Goal: Understand process/instructions: Learn how to perform a task or action

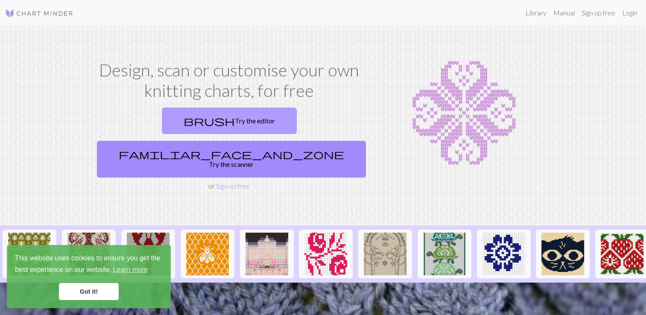
click at [162, 116] on link "brush Try the editor" at bounding box center [229, 121] width 135 height 26
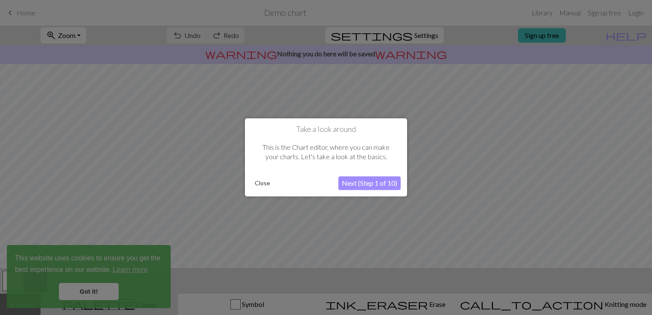
click at [351, 182] on button "Next (Step 1 of 10)" at bounding box center [370, 184] width 62 height 14
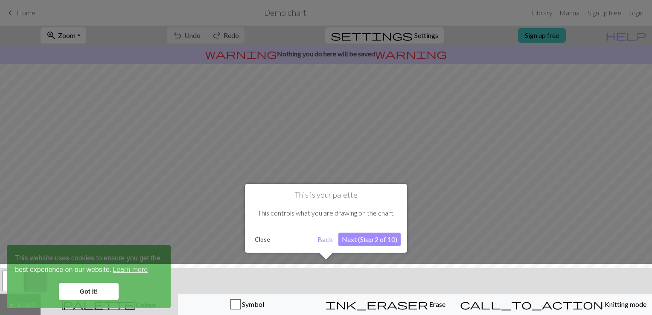
click at [363, 240] on button "Next (Step 2 of 10)" at bounding box center [370, 240] width 62 height 14
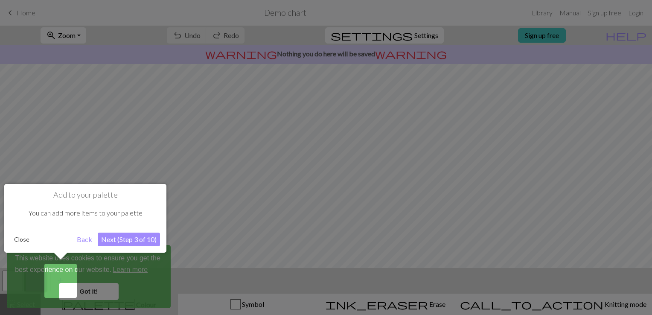
click at [363, 240] on div at bounding box center [326, 157] width 652 height 315
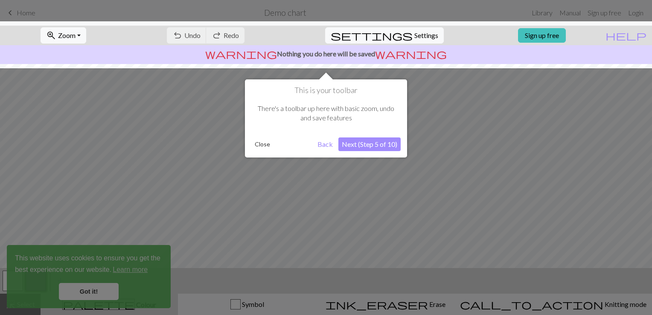
click at [363, 240] on div at bounding box center [326, 157] width 652 height 315
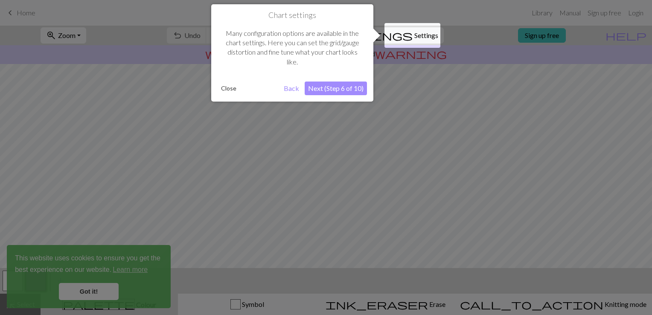
click at [295, 91] on button "Back" at bounding box center [292, 89] width 22 height 14
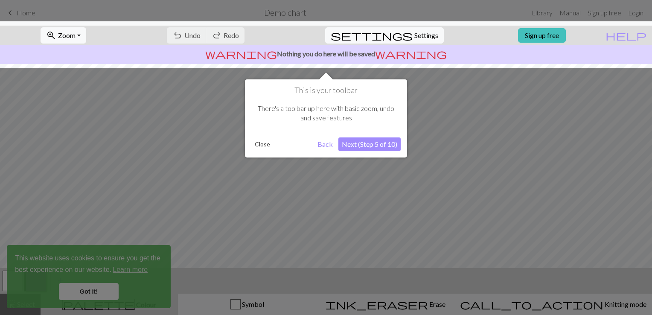
click at [383, 176] on div at bounding box center [326, 157] width 652 height 315
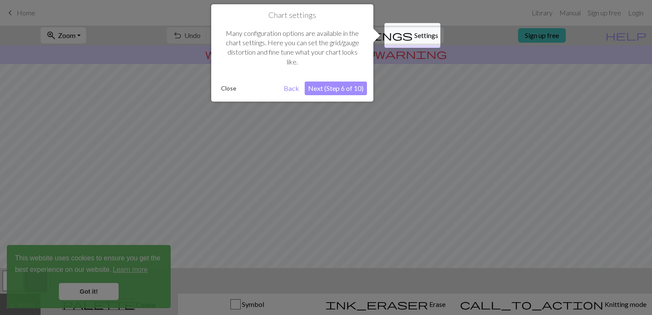
click at [383, 176] on div at bounding box center [326, 157] width 652 height 315
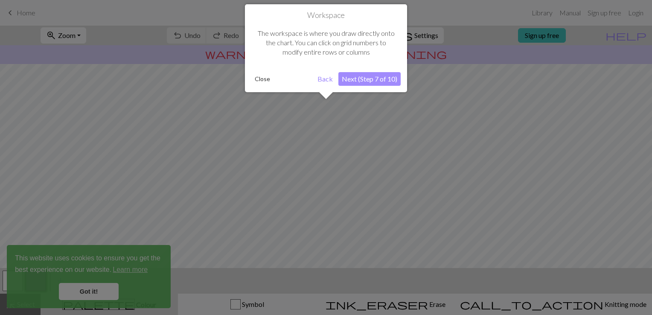
scroll to position [51, 0]
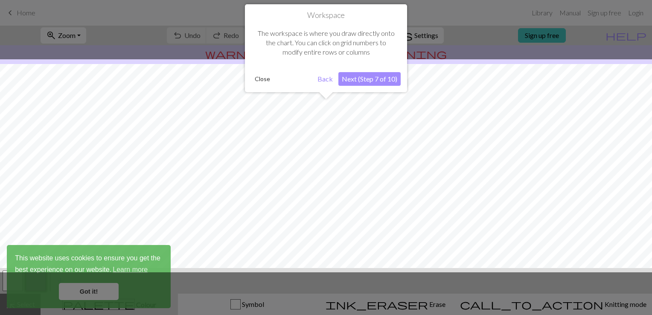
click at [383, 176] on div at bounding box center [326, 165] width 661 height 213
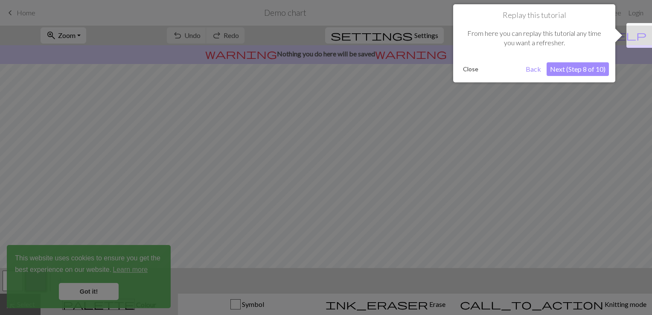
click at [383, 176] on div at bounding box center [326, 157] width 652 height 315
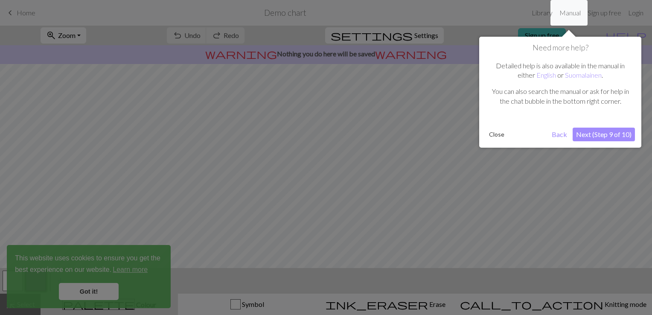
click at [383, 176] on div at bounding box center [326, 157] width 652 height 315
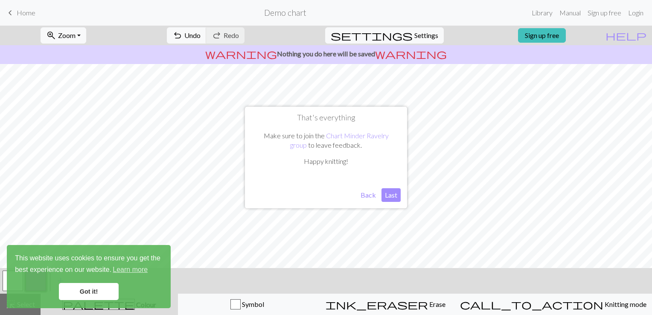
click at [398, 196] on button "Last" at bounding box center [391, 195] width 19 height 14
click at [95, 291] on link "Got it!" at bounding box center [89, 291] width 60 height 17
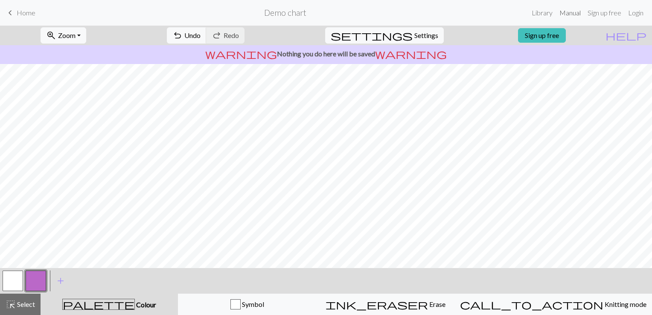
click at [564, 13] on link "Manual" at bounding box center [570, 12] width 28 height 17
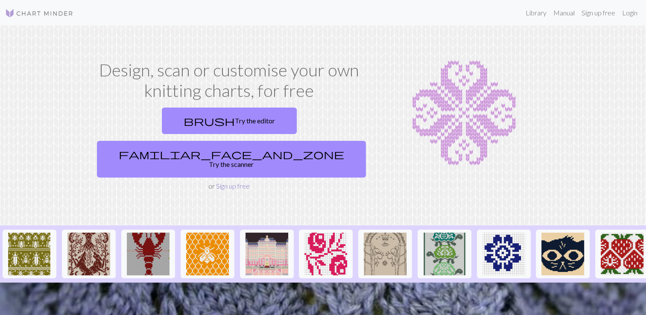
click at [236, 182] on link "Sign up free" at bounding box center [233, 186] width 34 height 8
